Goal: Task Accomplishment & Management: Manage account settings

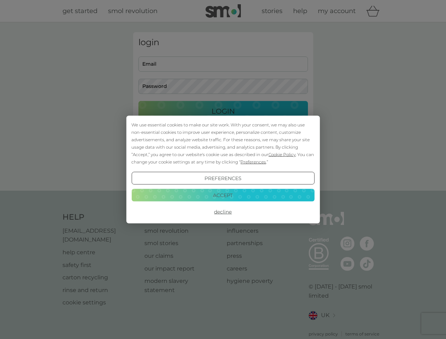
click at [282, 154] on span "Cookie Policy" at bounding box center [282, 154] width 27 height 5
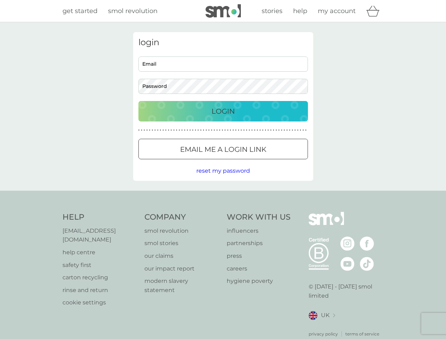
click at [253, 162] on div "login Email Password Login ● ● ● ● ● ● ● ● ● ● ● ● ● ● ● ● ● ● ● ● ● ● ● ● ● ● …" at bounding box center [223, 106] width 180 height 149
click at [223, 178] on div "login Email Password Login ● ● ● ● ● ● ● ● ● ● ● ● ● ● ● ● ● ● ● ● ● ● ● ● ● ● …" at bounding box center [223, 106] width 180 height 149
click at [223, 212] on div "Help [EMAIL_ADDRESS][DOMAIN_NAME] help centre safety first carton recycling rin…" at bounding box center [224, 274] width 322 height 125
click at [223, 195] on div "Help [EMAIL_ADDRESS][DOMAIN_NAME] help centre safety first carton recycling rin…" at bounding box center [223, 275] width 446 height 168
